Goal: Information Seeking & Learning: Find specific fact

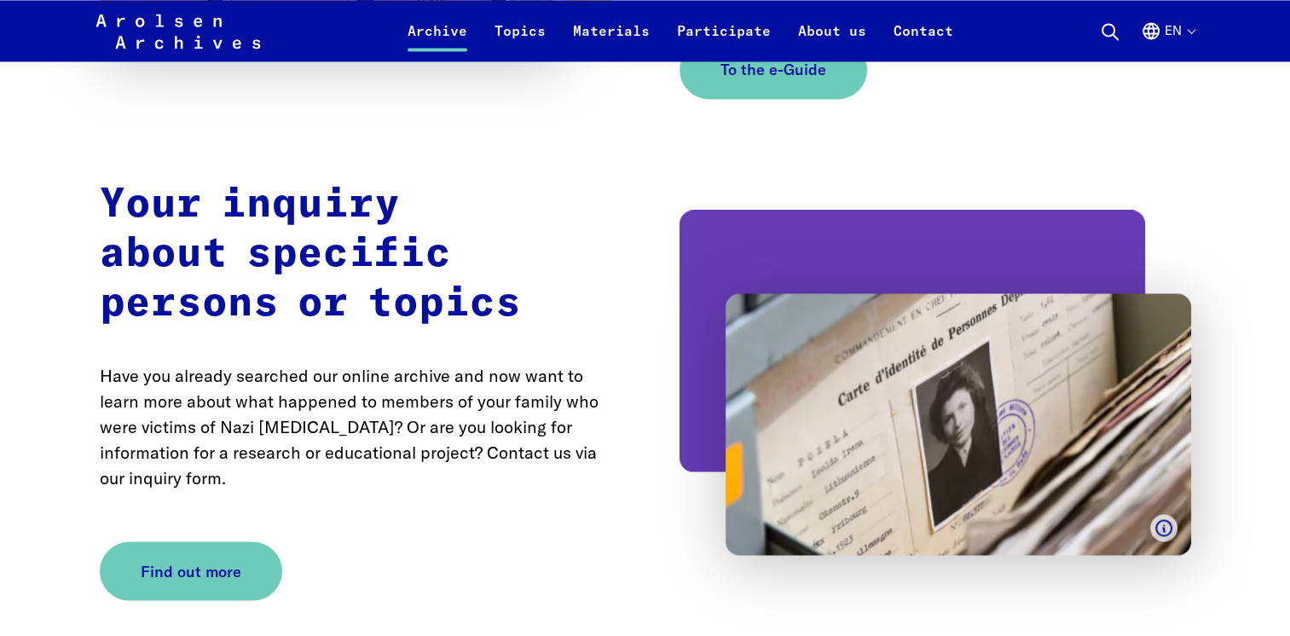
scroll to position [3012, 0]
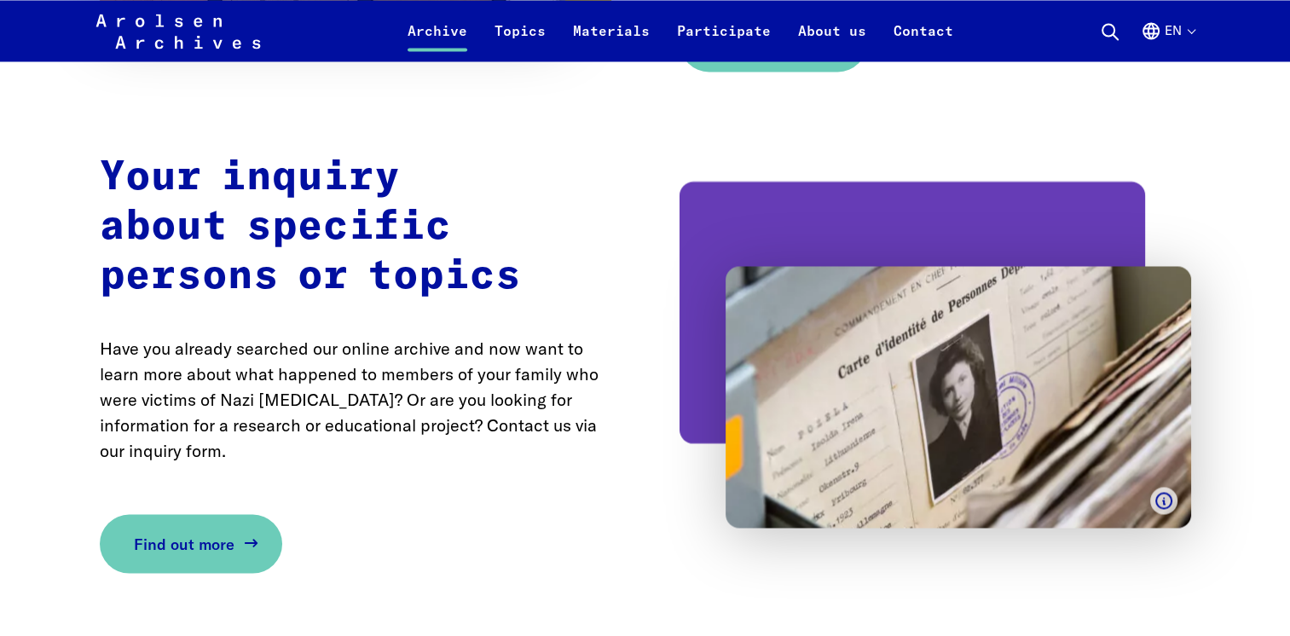
click at [188, 557] on link "Find out more" at bounding box center [191, 543] width 183 height 59
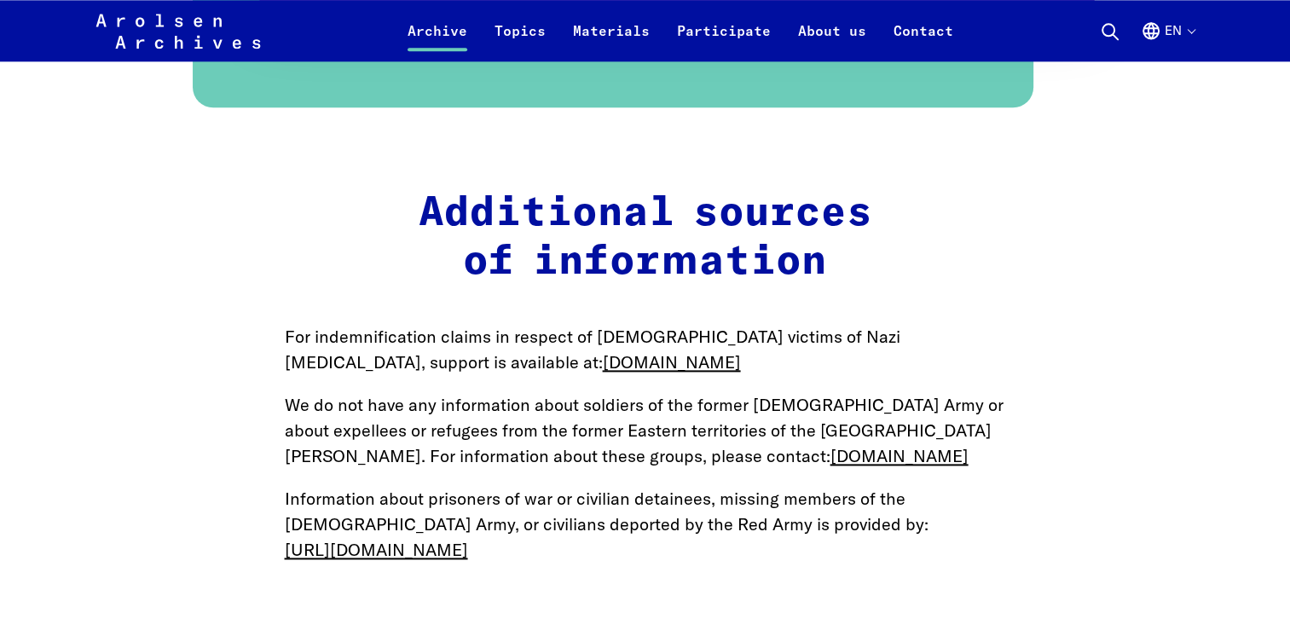
scroll to position [2255, 0]
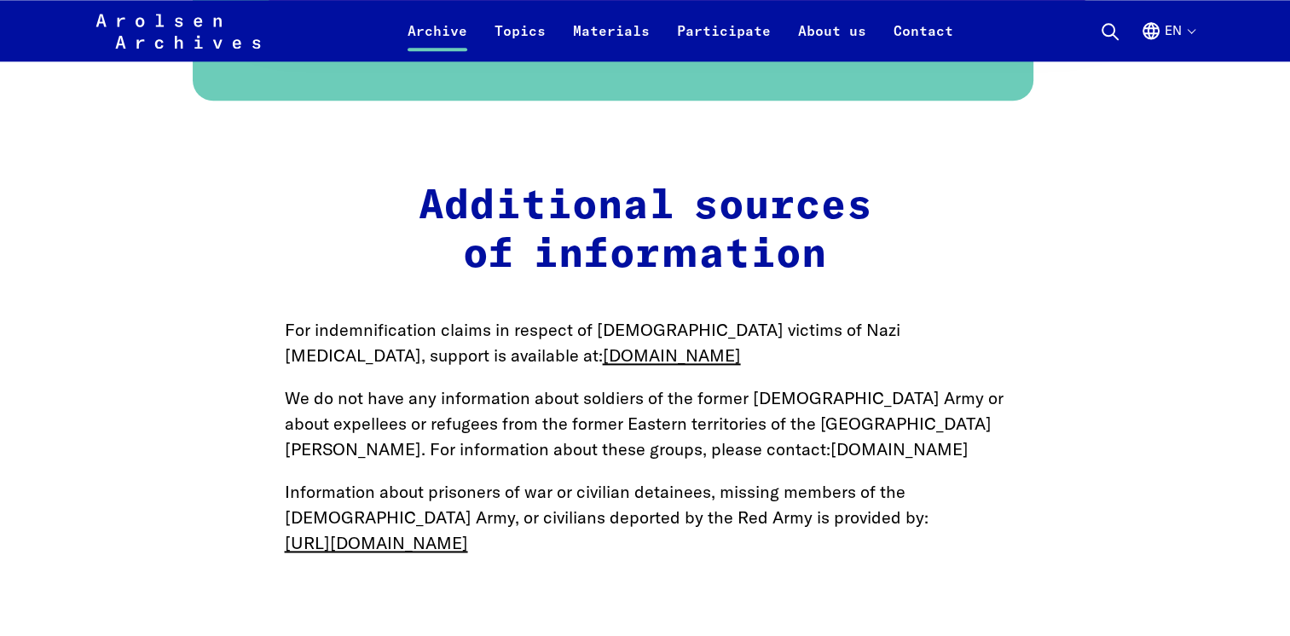
click at [831, 439] on link "www.bundesarchiv.de" at bounding box center [900, 448] width 138 height 21
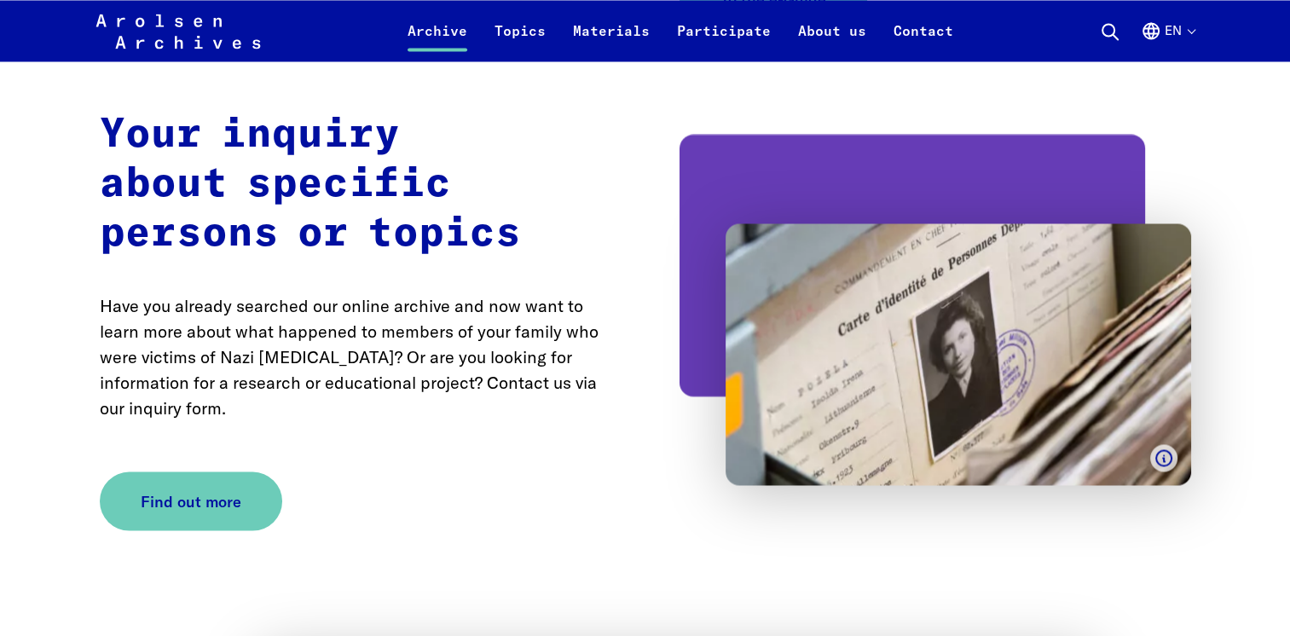
scroll to position [3057, 0]
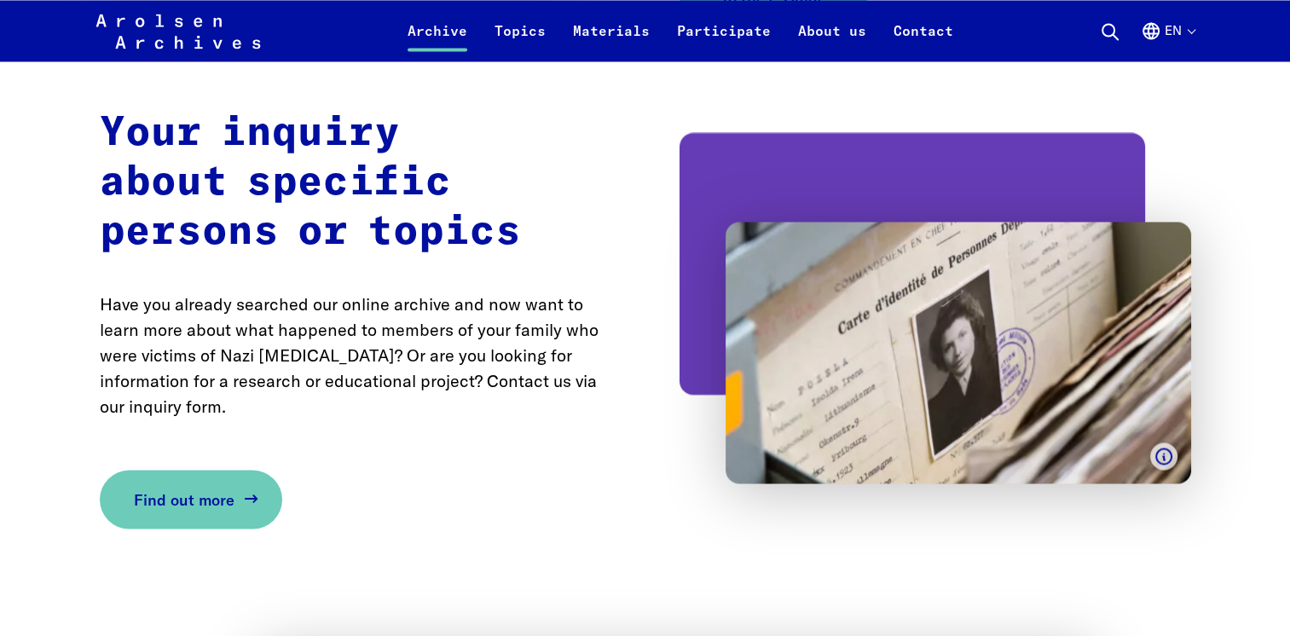
click at [201, 496] on span "Find out more" at bounding box center [184, 499] width 101 height 23
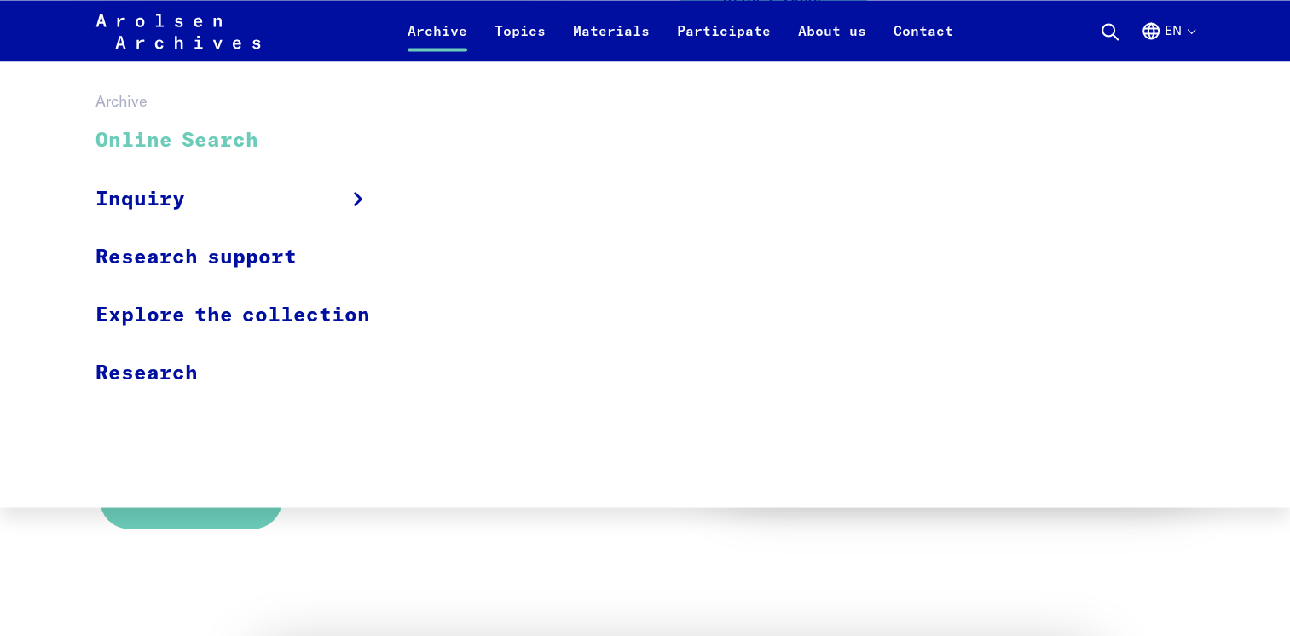
click at [231, 138] on link "Online Search" at bounding box center [244, 141] width 297 height 57
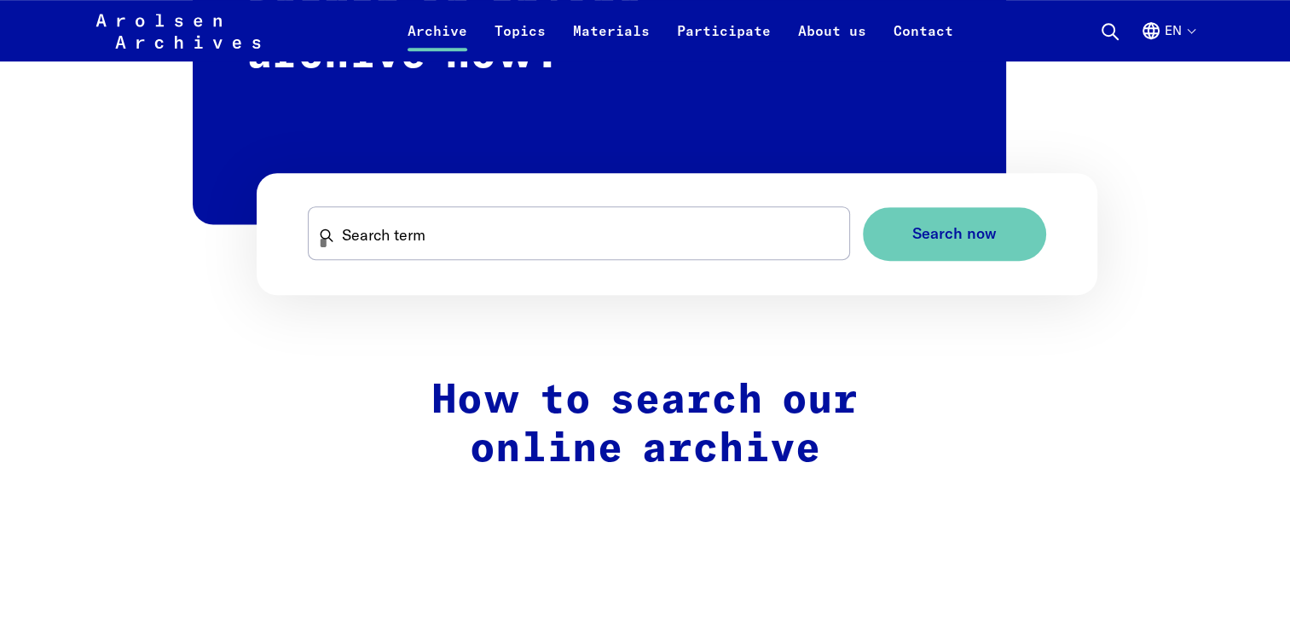
scroll to position [904, 0]
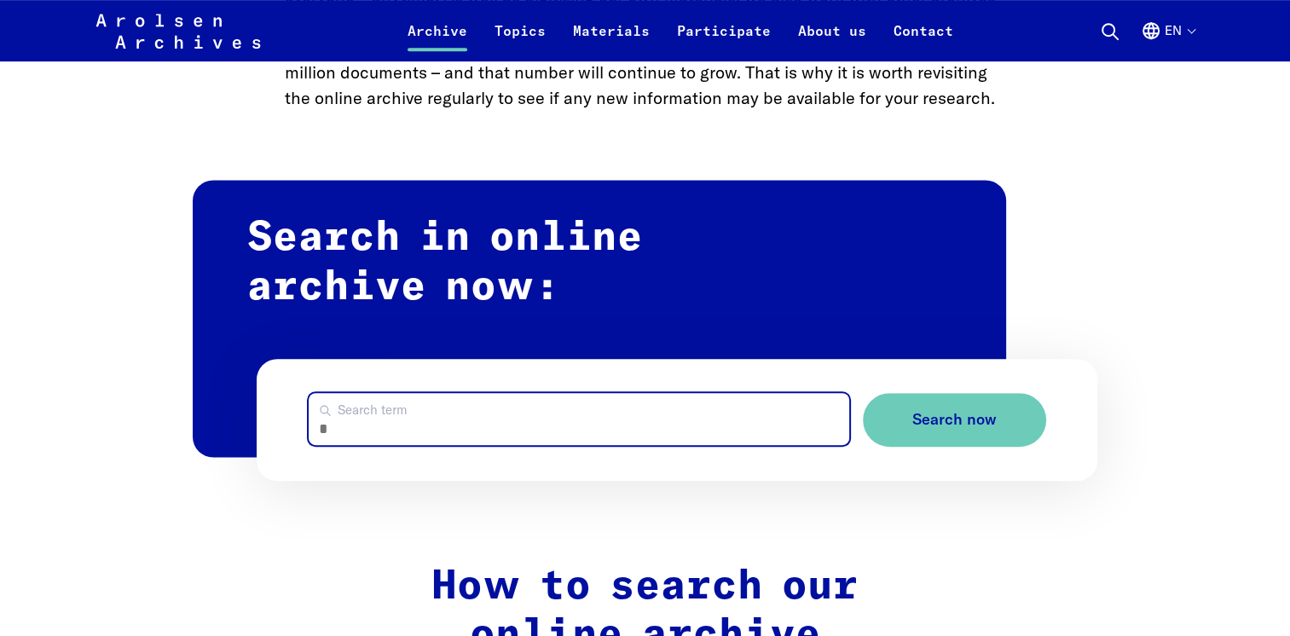
click at [501, 435] on input "Search term" at bounding box center [579, 419] width 541 height 52
type input "********"
click at [863, 393] on button "Search now" at bounding box center [954, 420] width 183 height 54
